Goal: Task Accomplishment & Management: Manage account settings

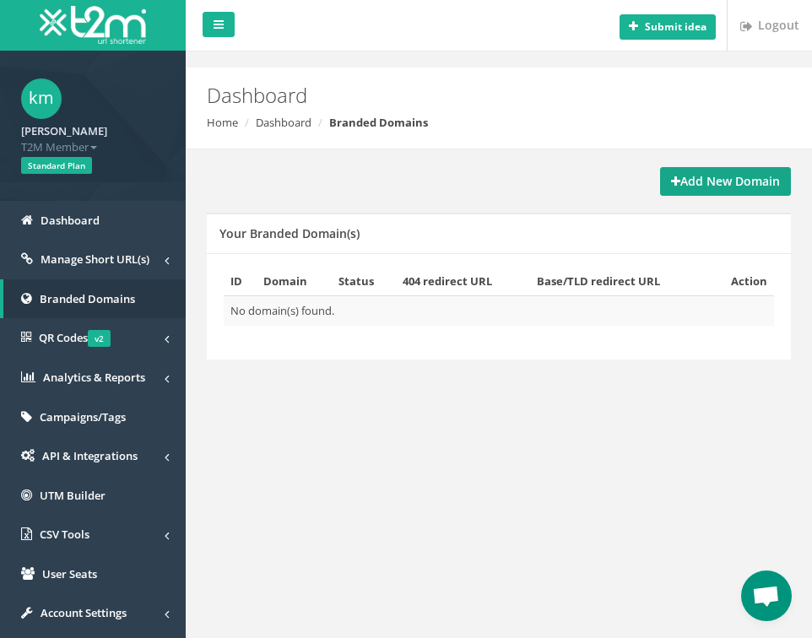
click at [714, 186] on strong "Add New Domain" at bounding box center [725, 181] width 109 height 16
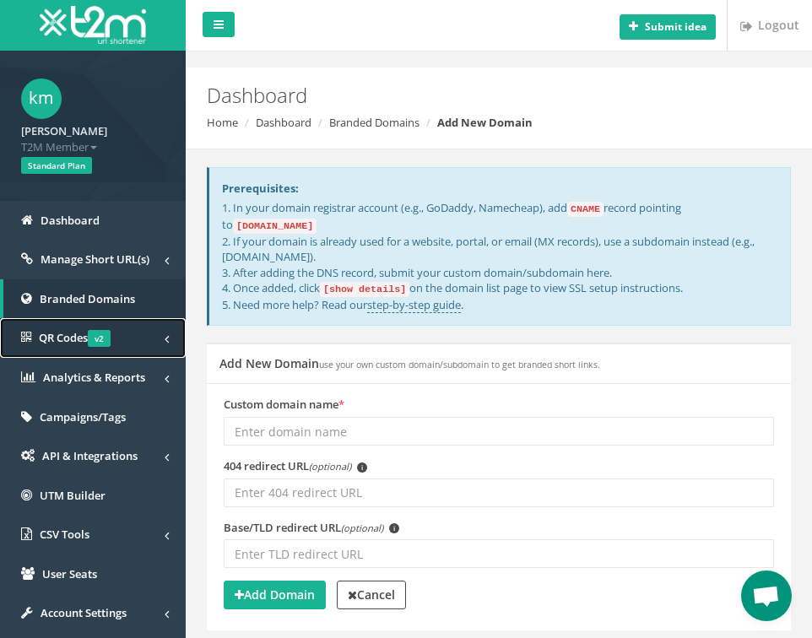
click at [100, 344] on span "v2" at bounding box center [99, 338] width 23 height 17
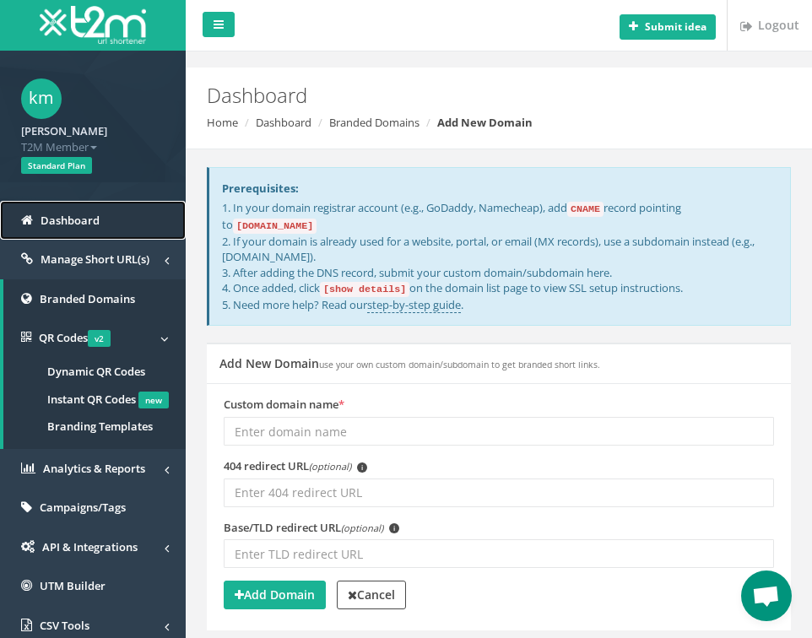
click at [91, 239] on link "Dashboard" at bounding box center [93, 221] width 186 height 40
